Goal: Check status

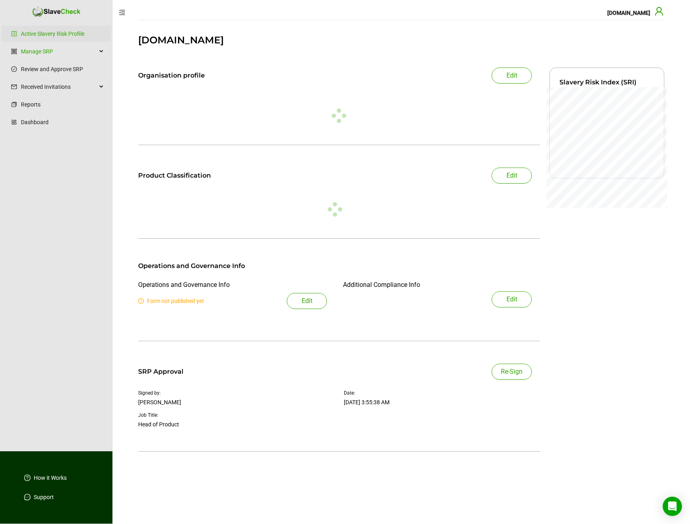
click at [660, 10] on icon "user" at bounding box center [659, 11] width 10 height 10
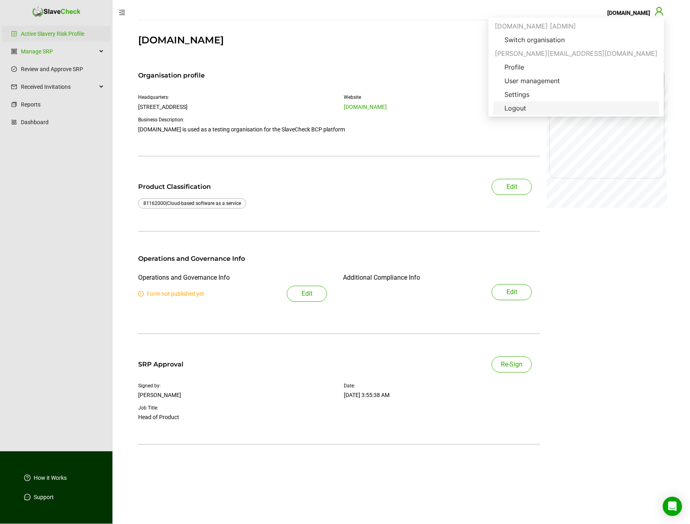
click at [532, 104] on span "Logout" at bounding box center [515, 108] width 35 height 10
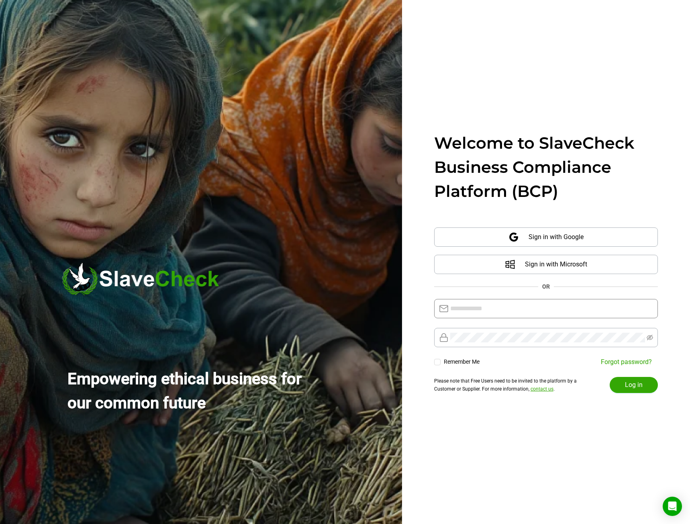
click at [488, 317] on span at bounding box center [546, 308] width 224 height 19
click at [487, 310] on input "text" at bounding box center [551, 309] width 203 height 10
type input "**********"
click at [610, 377] on button "Log in" at bounding box center [634, 385] width 48 height 16
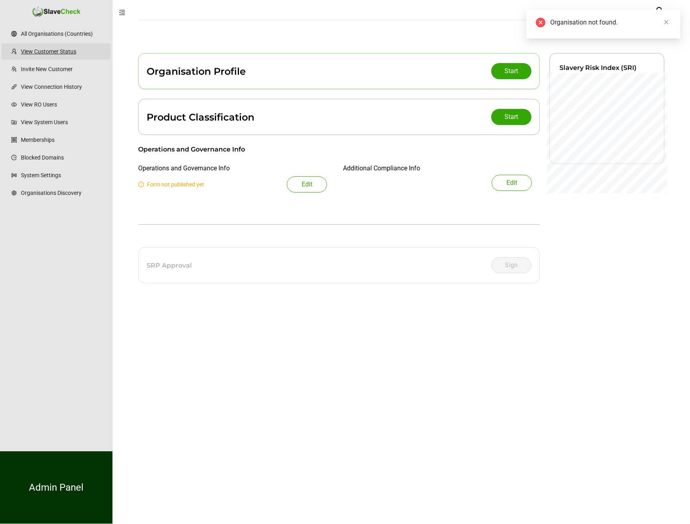
click at [61, 56] on link "View Customer Status" at bounding box center [62, 51] width 83 height 16
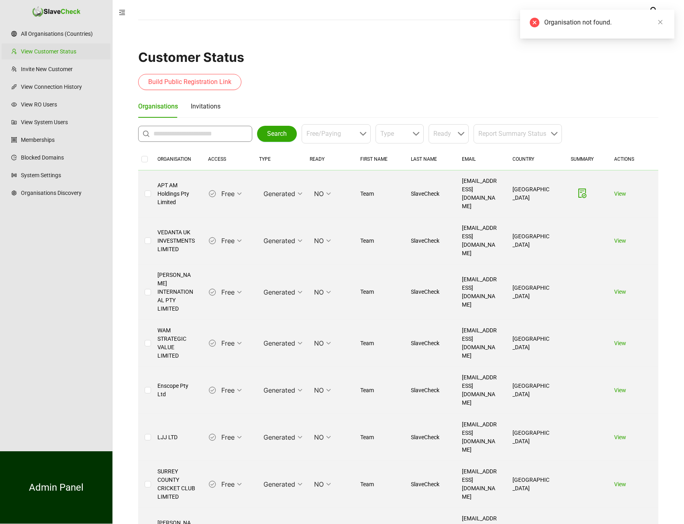
click at [194, 133] on input "text" at bounding box center [197, 134] width 88 height 10
type input "**********"
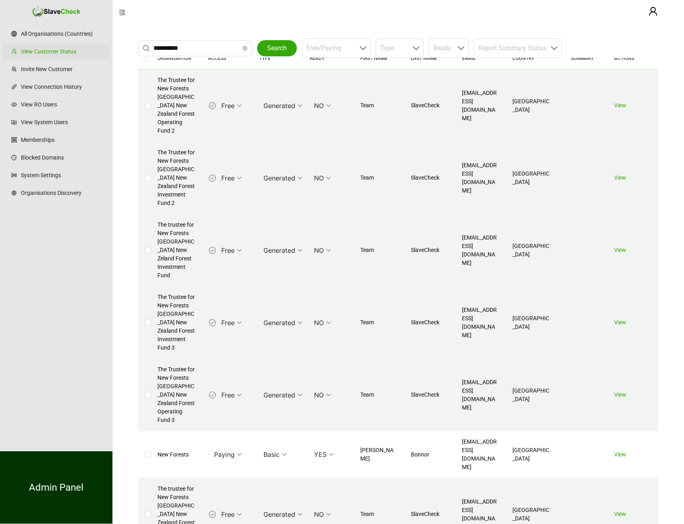
scroll to position [120, 0]
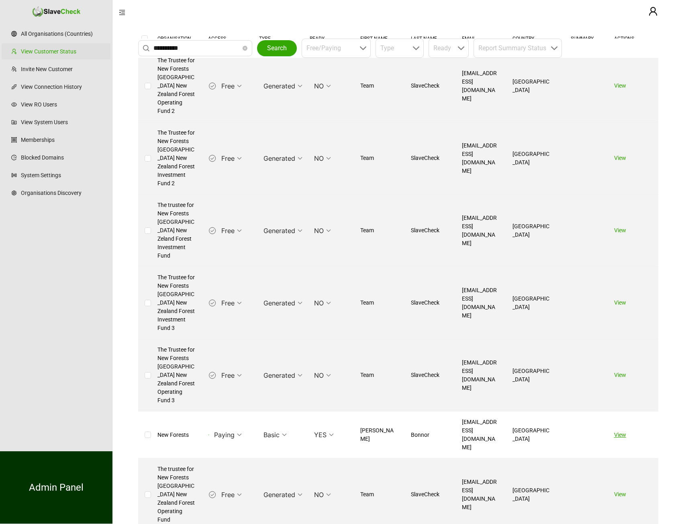
click at [622, 431] on link "View" at bounding box center [620, 434] width 12 height 6
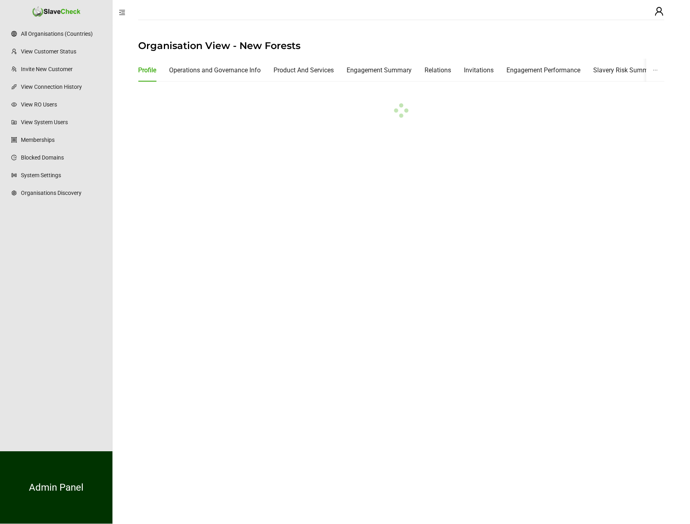
click at [653, 69] on icon "ellipsis" at bounding box center [655, 69] width 5 height 5
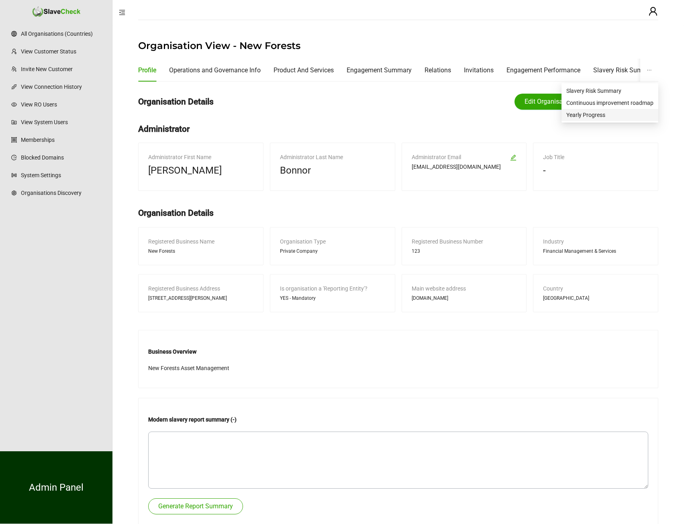
click at [608, 113] on span "Yearly Progress" at bounding box center [609, 114] width 87 height 9
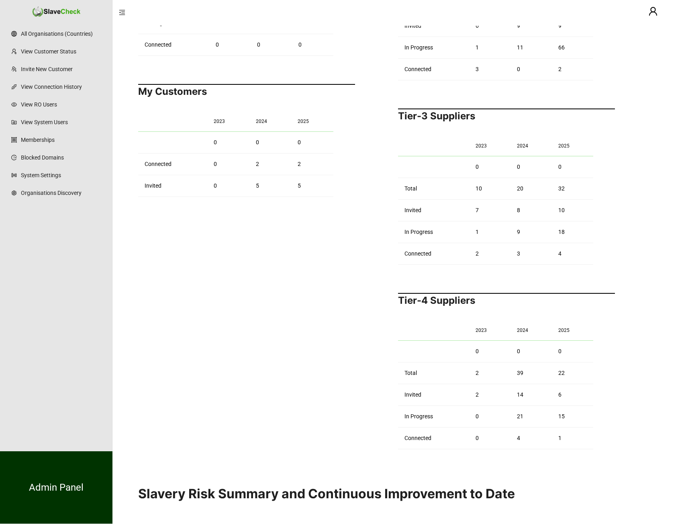
scroll to position [562, 0]
